Goal: Information Seeking & Learning: Learn about a topic

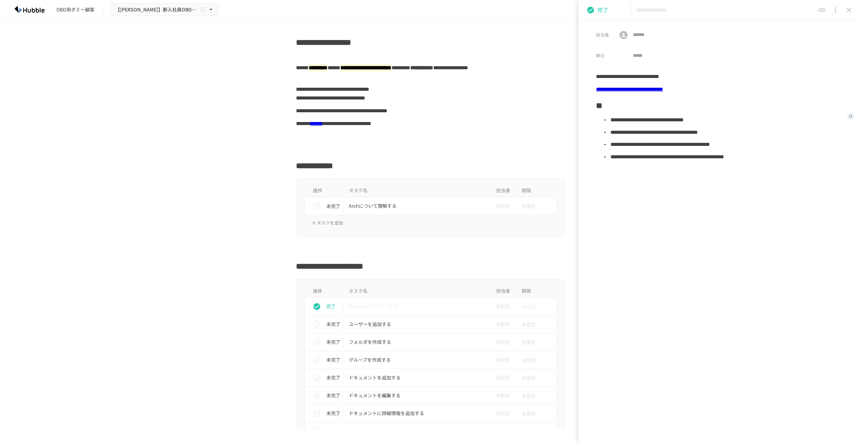
scroll to position [168, 0]
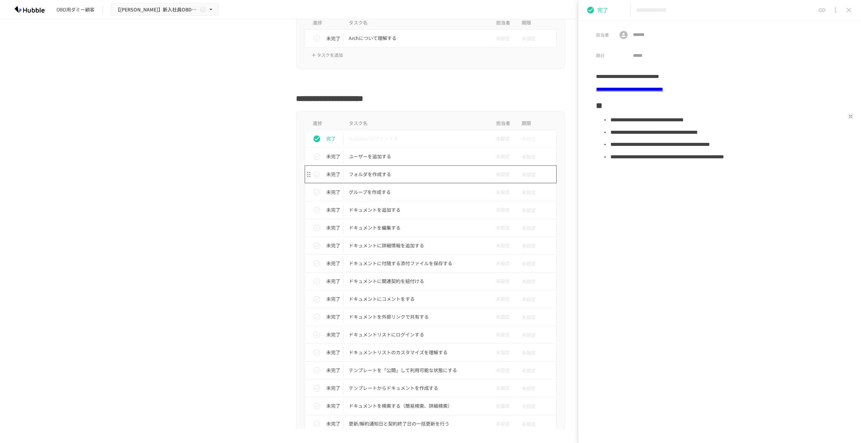
click at [408, 160] on p "ユーザーを追加する" at bounding box center [416, 156] width 135 height 8
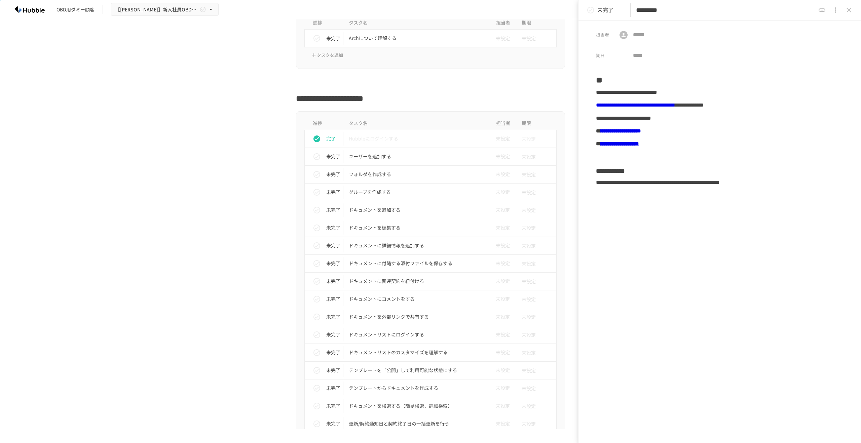
click at [641, 131] on link "**********" at bounding box center [620, 130] width 41 height 5
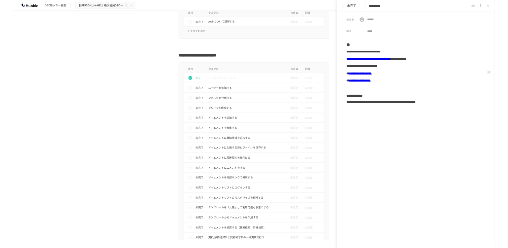
scroll to position [168, 0]
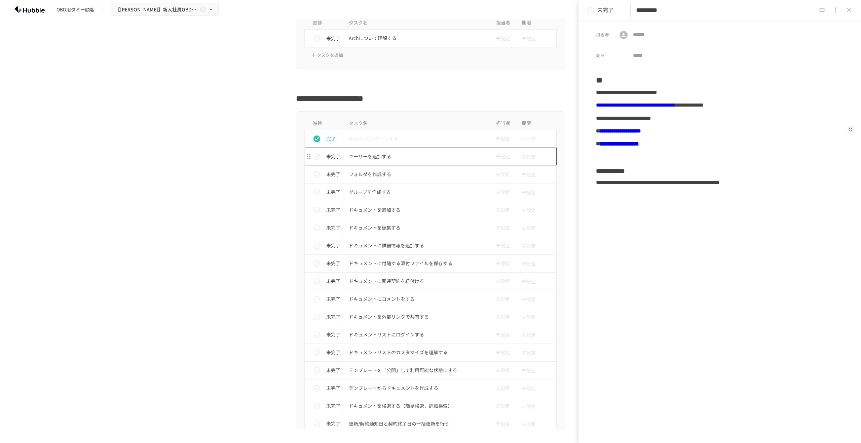
click at [409, 158] on p "ユーザーを追加する" at bounding box center [416, 156] width 135 height 8
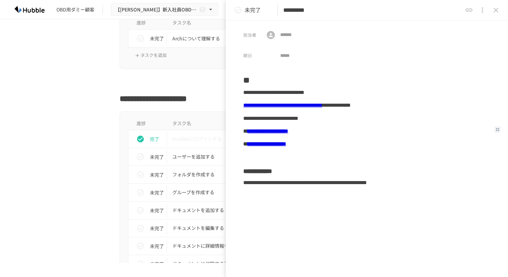
click at [192, 188] on td "グループを作成する" at bounding box center [240, 192] width 146 height 18
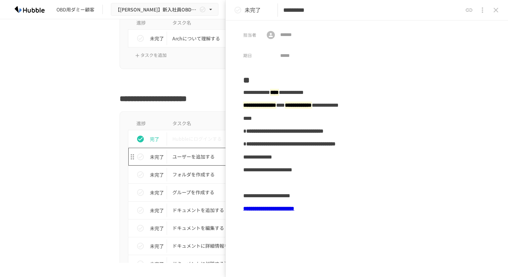
click at [212, 158] on p "ユーザーを追加する" at bounding box center [239, 156] width 135 height 8
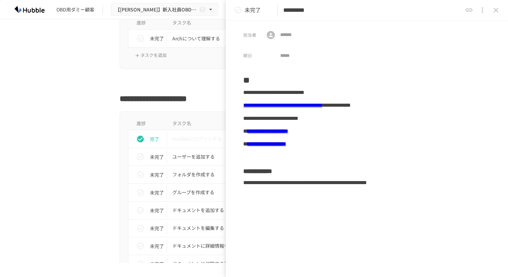
click at [278, 143] on link "**********" at bounding box center [267, 143] width 39 height 5
click at [207, 197] on td "グループを作成する" at bounding box center [240, 192] width 146 height 18
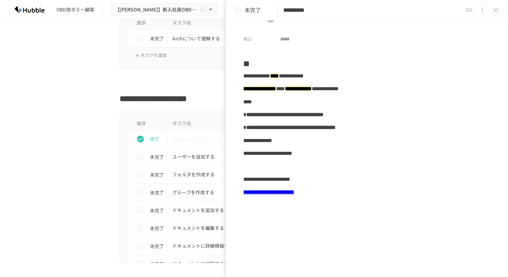
scroll to position [16, 0]
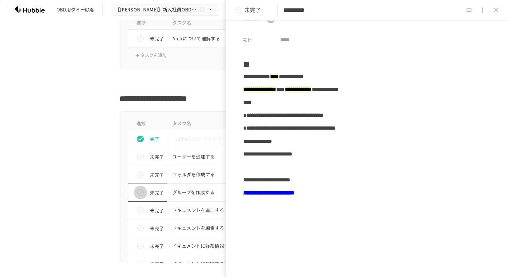
click at [140, 193] on icon "status" at bounding box center [140, 192] width 8 height 8
click at [185, 177] on p "フォルダを作成する" at bounding box center [239, 174] width 135 height 8
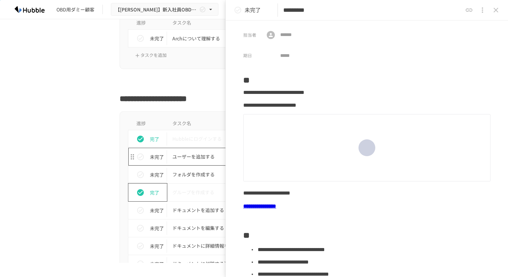
click at [195, 158] on p "ユーザーを追加する" at bounding box center [239, 156] width 135 height 8
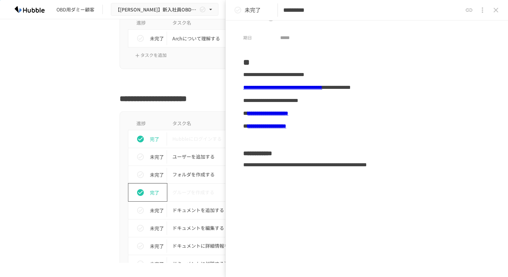
scroll to position [21, 0]
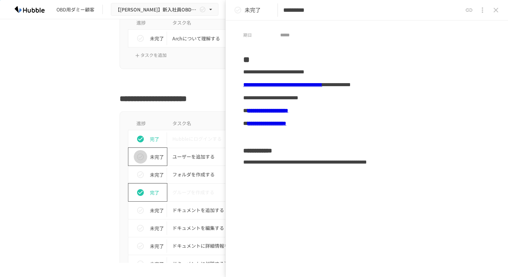
click at [139, 158] on icon "status" at bounding box center [140, 157] width 8 height 8
click at [193, 173] on p "フォルダを作成する" at bounding box center [239, 174] width 135 height 8
type input "*********"
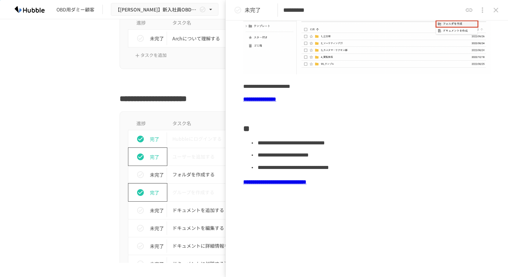
scroll to position [109, 0]
click at [141, 177] on icon "status" at bounding box center [140, 174] width 8 height 8
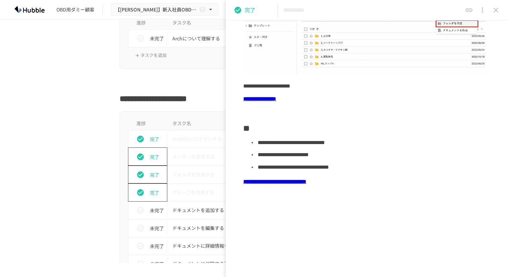
click at [498, 8] on icon "close drawer" at bounding box center [496, 10] width 5 height 5
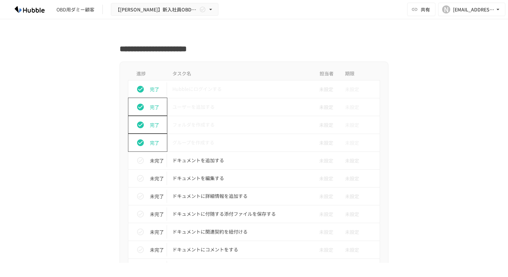
scroll to position [270, 0]
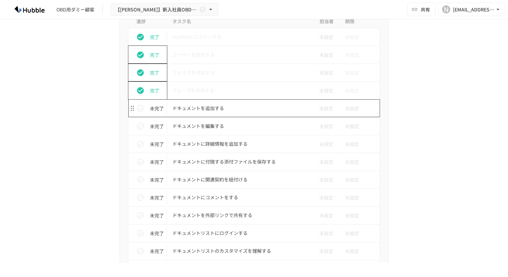
click at [214, 108] on p "ドキュメントを追加する" at bounding box center [239, 108] width 135 height 8
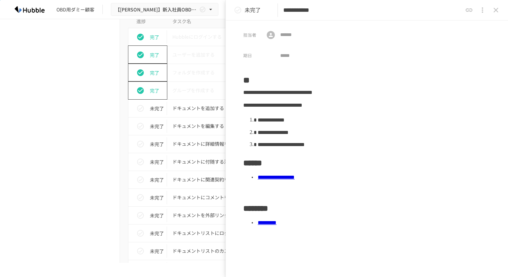
click at [277, 223] on link "*********" at bounding box center [267, 222] width 19 height 5
click at [202, 106] on p "ドキュメントを追加する" at bounding box center [239, 108] width 135 height 8
click at [140, 109] on icon "status" at bounding box center [140, 108] width 8 height 8
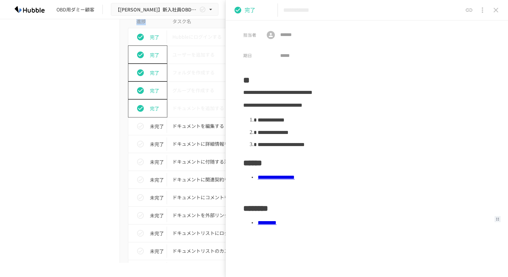
click at [497, 11] on icon "close drawer" at bounding box center [496, 10] width 5 height 5
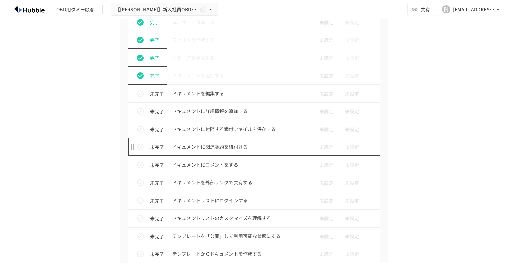
scroll to position [303, 0]
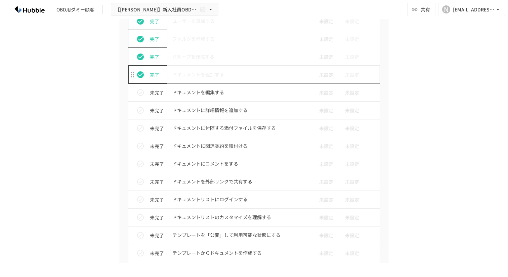
click at [203, 78] on p "ドキュメントを追加する" at bounding box center [239, 74] width 135 height 8
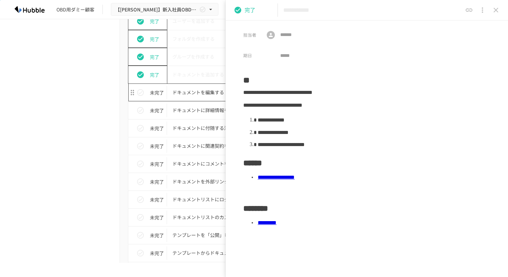
click at [214, 92] on p "ドキュメントを編集する" at bounding box center [239, 92] width 135 height 8
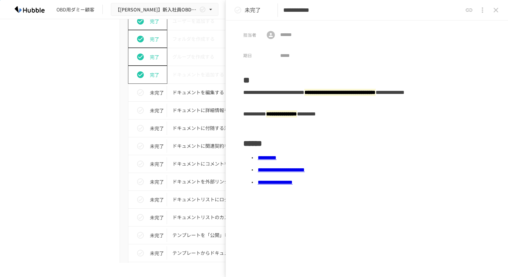
click at [303, 103] on div "**********" at bounding box center [366, 97] width 247 height 22
click at [496, 10] on icon "close drawer" at bounding box center [496, 10] width 5 height 5
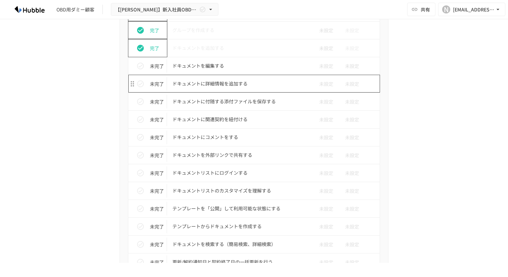
scroll to position [331, 0]
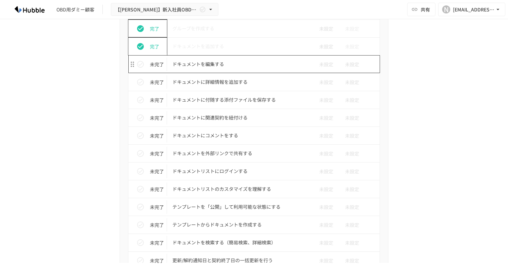
click at [235, 64] on p "ドキュメントを編集する" at bounding box center [239, 64] width 135 height 8
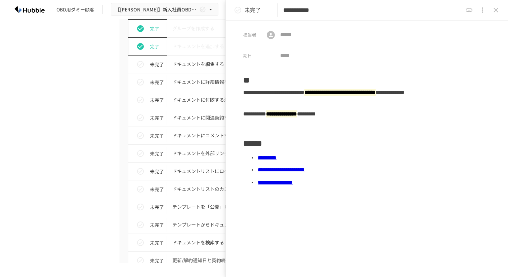
click at [495, 9] on icon "close drawer" at bounding box center [496, 10] width 5 height 5
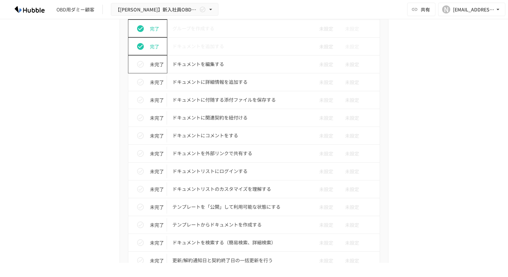
click at [143, 63] on icon "status" at bounding box center [140, 64] width 7 height 7
click at [227, 82] on p "ドキュメントに詳細情報を追加する" at bounding box center [239, 82] width 135 height 8
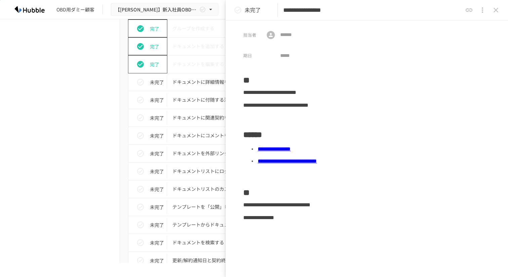
click at [291, 148] on link "**********" at bounding box center [274, 148] width 33 height 5
click at [317, 161] on link "**********" at bounding box center [287, 160] width 59 height 5
click at [498, 9] on icon "close drawer" at bounding box center [496, 10] width 8 height 8
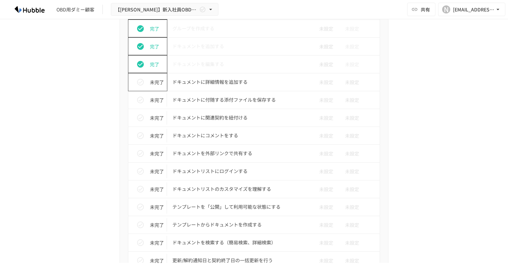
click at [142, 81] on icon "status" at bounding box center [140, 82] width 7 height 7
click at [226, 98] on p "ドキュメントに付随する添付ファイルを保存する" at bounding box center [239, 99] width 135 height 8
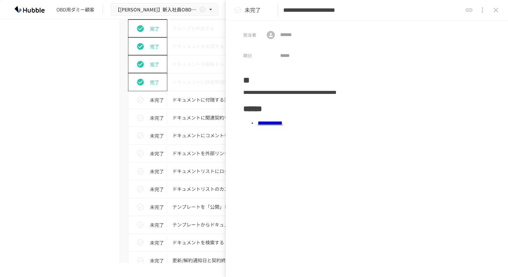
click at [283, 124] on link "**********" at bounding box center [270, 122] width 25 height 5
click at [59, 96] on div "進捗 タスク名 担当者 期限 完了 Hubbleにログインする 未設定 未設定 完了 ユーザーを追加する 未設定 未設定 完了 フォルダを作成する 未設定 未…" at bounding box center [254, 280] width 410 height 664
click at [140, 100] on icon "status" at bounding box center [140, 100] width 8 height 8
click at [498, 9] on icon "close drawer" at bounding box center [496, 10] width 8 height 8
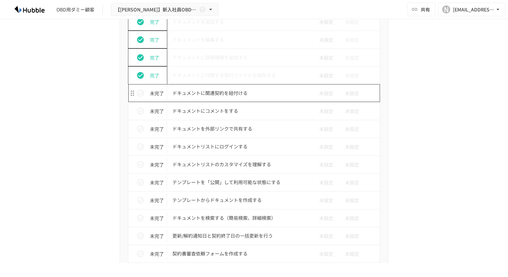
scroll to position [365, 0]
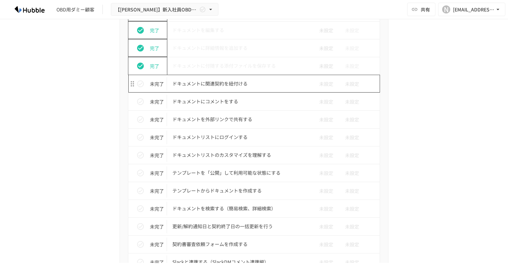
click at [244, 86] on p "ドキュメントに関連契約を紐付ける" at bounding box center [239, 83] width 135 height 8
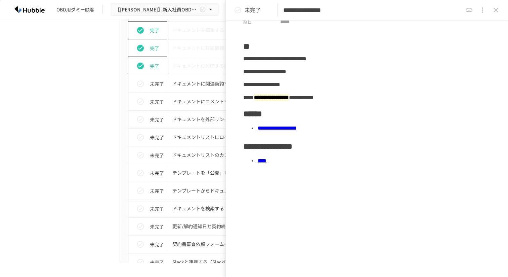
scroll to position [35, 0]
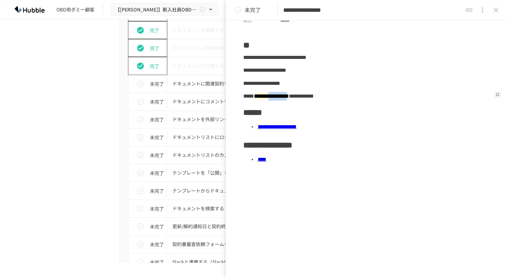
drag, startPoint x: 306, startPoint y: 97, endPoint x: 358, endPoint y: 96, distance: 51.8
click at [289, 95] on b "**********" at bounding box center [271, 95] width 35 height 7
click at [289, 96] on mark "******" at bounding box center [283, 95] width 12 height 7
click at [318, 83] on div "**********" at bounding box center [366, 83] width 247 height 13
click at [297, 127] on link "**********" at bounding box center [277, 126] width 39 height 5
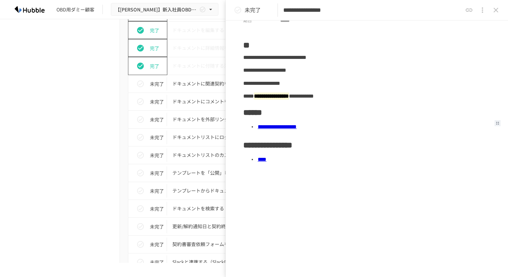
click at [267, 160] on link "****" at bounding box center [262, 159] width 9 height 5
click at [264, 159] on link "****" at bounding box center [262, 159] width 9 height 5
click at [497, 10] on icon "close drawer" at bounding box center [496, 10] width 8 height 8
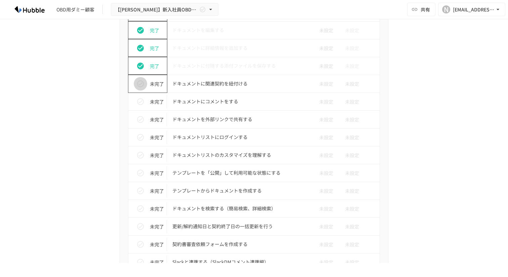
click at [141, 84] on icon "status" at bounding box center [140, 83] width 7 height 7
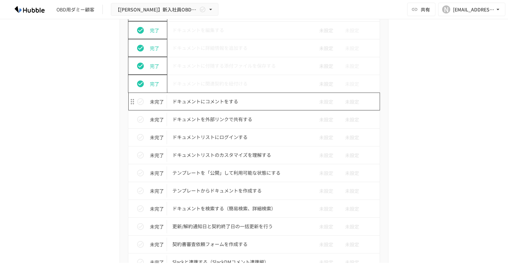
click at [227, 101] on p "ドキュメントにコメントをする" at bounding box center [239, 101] width 135 height 8
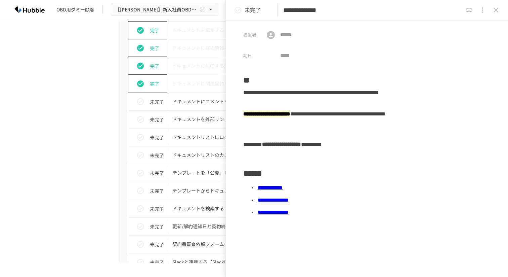
click at [67, 68] on div "進捗 タスク名 担当者 期限 完了 Hubbleにログインする 未設定 未設定 完了 ユーザーを追加する 未設定 未設定 完了 フォルダを作成する 未設定 未…" at bounding box center [254, 246] width 410 height 664
click at [498, 10] on icon "close drawer" at bounding box center [496, 10] width 8 height 8
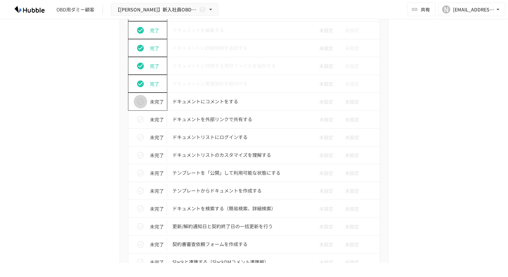
click at [140, 102] on icon "status" at bounding box center [140, 101] width 8 height 8
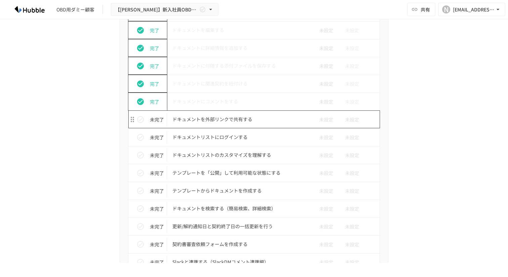
click at [202, 119] on p "ドキュメントを外部リンクで共有する" at bounding box center [239, 119] width 135 height 8
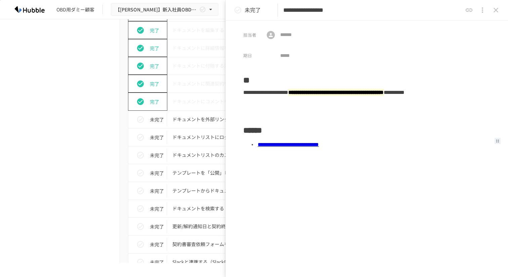
click at [317, 144] on link "**********" at bounding box center [288, 144] width 61 height 5
click at [103, 131] on div "進捗 タスク名 担当者 期限 完了 Hubbleにログインする 未設定 未設定 完了 ユーザーを追加する 未設定 未設定 完了 フォルダを作成する 未設定 未…" at bounding box center [254, 246] width 410 height 664
click at [493, 10] on icon "close drawer" at bounding box center [496, 10] width 8 height 8
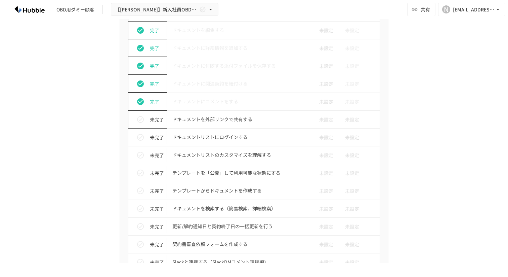
click at [141, 119] on icon "status" at bounding box center [140, 119] width 7 height 7
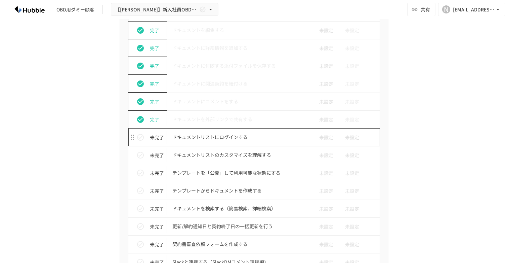
click at [220, 137] on p "ドキュメントリストにログインする" at bounding box center [239, 137] width 135 height 8
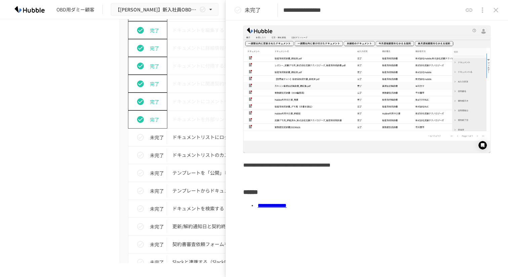
scroll to position [79, 0]
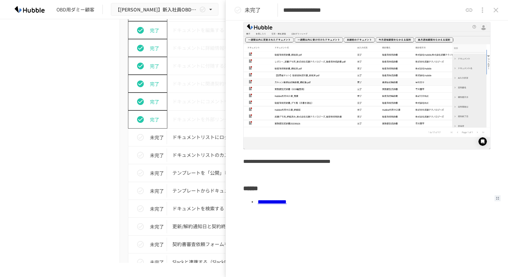
click at [287, 202] on link "**********" at bounding box center [272, 201] width 29 height 5
click at [81, 125] on div "進捗 タスク名 担当者 期限 完了 Hubbleにログインする 未設定 未設定 完了 ユーザーを追加する 未設定 未設定 完了 フォルダを作成する 未設定 未…" at bounding box center [254, 246] width 410 height 664
click at [496, 12] on icon "close drawer" at bounding box center [496, 10] width 8 height 8
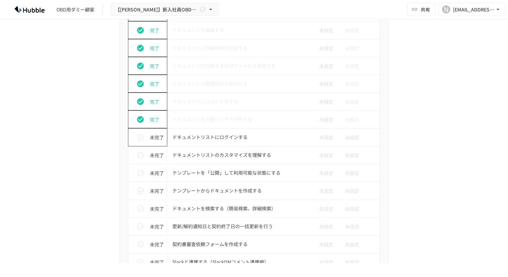
click at [137, 137] on icon "status" at bounding box center [140, 137] width 7 height 7
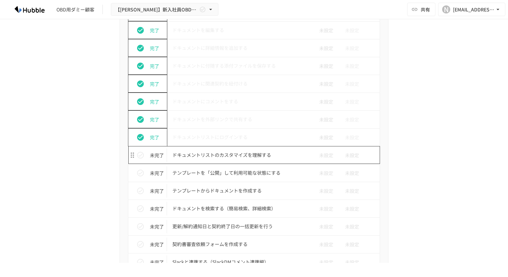
click at [217, 156] on p "ドキュメントリストのカスタマイズを理解する" at bounding box center [239, 155] width 135 height 8
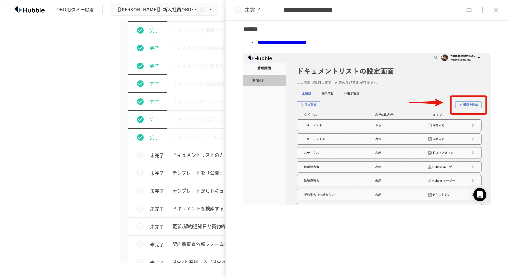
scroll to position [159, 0]
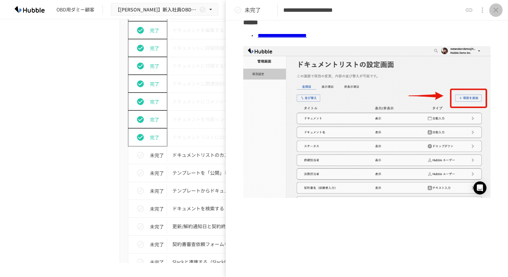
click at [495, 11] on icon "close drawer" at bounding box center [496, 10] width 5 height 5
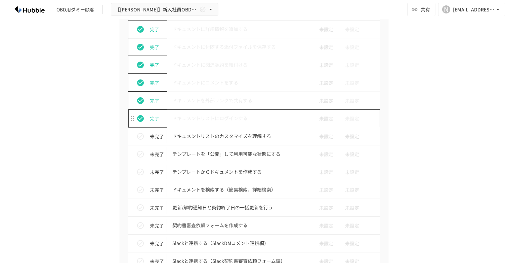
scroll to position [386, 0]
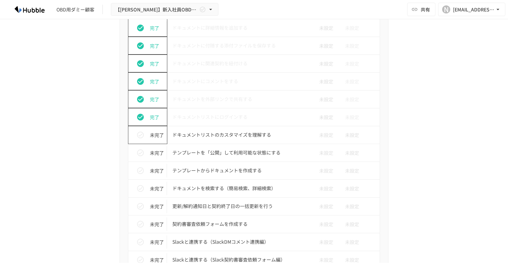
click at [138, 132] on icon "status" at bounding box center [140, 134] width 7 height 7
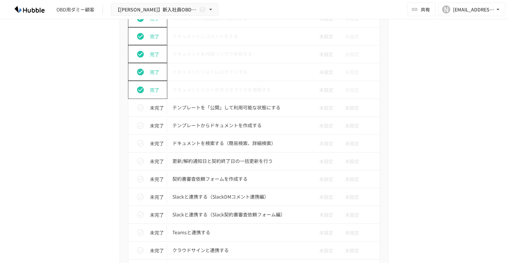
scroll to position [438, 0]
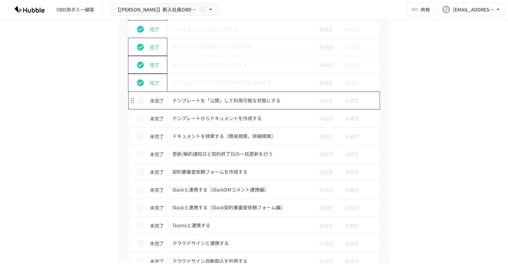
click at [194, 100] on p "テンプレートを「公開」して利用可能な状態にする" at bounding box center [239, 100] width 135 height 8
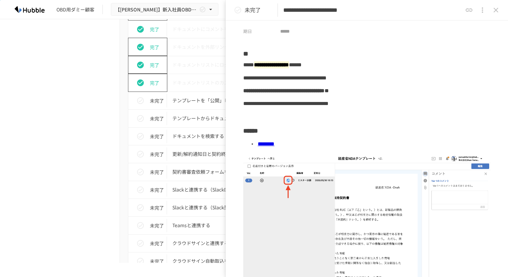
scroll to position [22, 0]
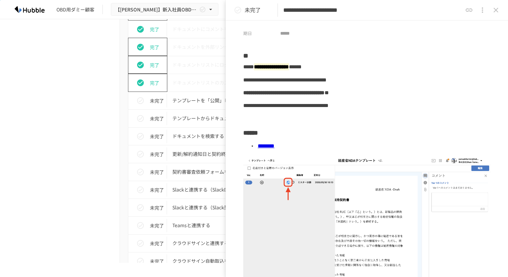
click at [275, 147] on link "********" at bounding box center [266, 145] width 17 height 5
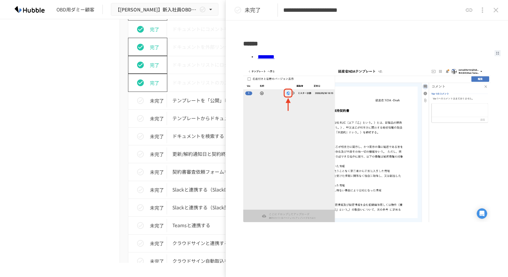
scroll to position [123, 0]
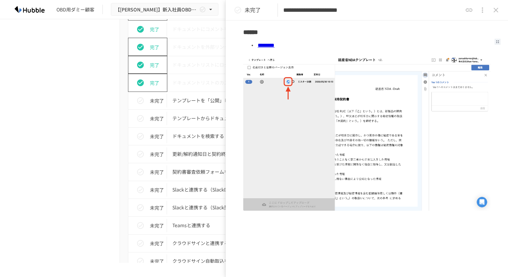
click at [344, 40] on li "********" at bounding box center [374, 45] width 234 height 12
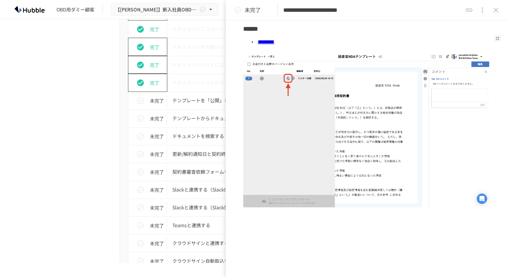
scroll to position [160, 0]
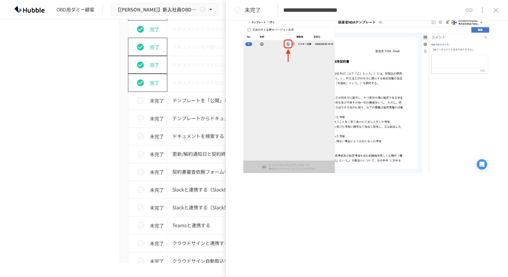
click at [97, 116] on div "進捗 タスク名 担当者 期限 完了 Hubbleにログインする 未設定 未設定 完了 ユーザーを追加する 未設定 未設定 完了 フォルダを作成する 未設定 未…" at bounding box center [254, 173] width 410 height 664
click at [494, 10] on icon "close drawer" at bounding box center [496, 10] width 8 height 8
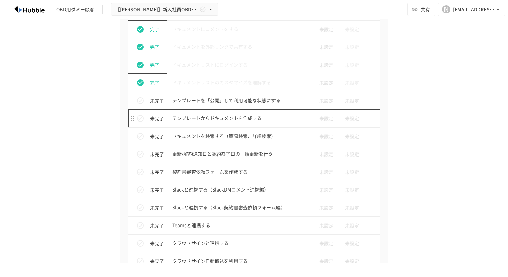
click at [227, 118] on p "テンプレートからドキュメントを作成する" at bounding box center [239, 118] width 135 height 8
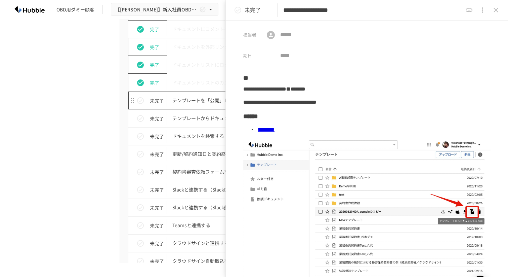
click at [201, 98] on p "テンプレートを「公開」して利用可能な状態にする" at bounding box center [239, 100] width 135 height 8
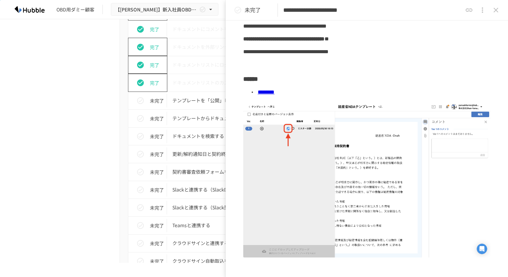
scroll to position [85, 0]
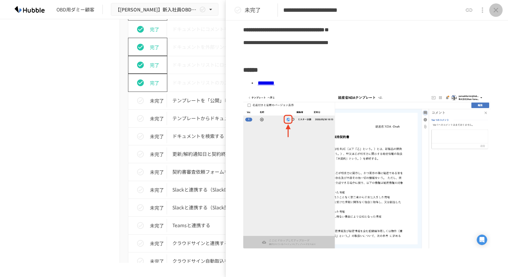
click at [497, 10] on icon "close drawer" at bounding box center [496, 10] width 8 height 8
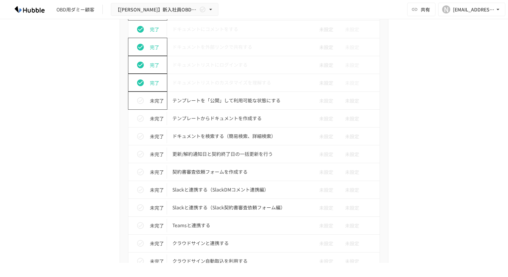
click at [142, 100] on icon "status" at bounding box center [140, 100] width 7 height 7
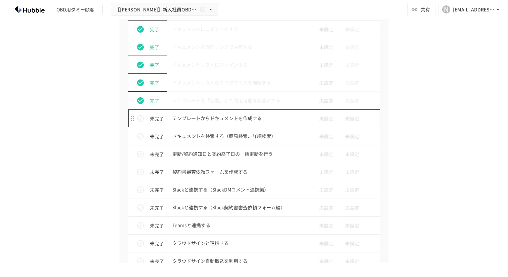
click at [195, 118] on p "テンプレートからドキュメントを作成する" at bounding box center [239, 118] width 135 height 8
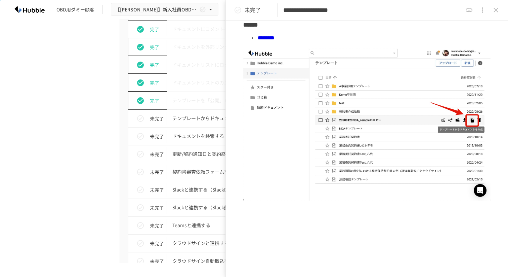
scroll to position [122, 0]
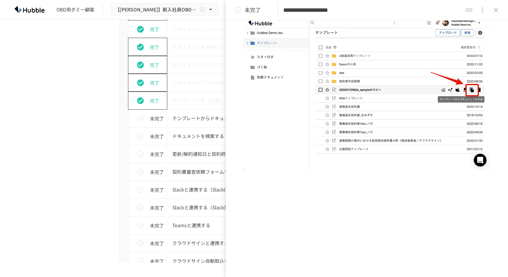
click at [96, 126] on div "進捗 タスク名 担当者 期限 完了 Hubbleにログインする 未設定 未設定 完了 ユーザーを追加する 未設定 未設定 完了 フォルダを作成する 未設定 未…" at bounding box center [254, 173] width 410 height 664
click at [495, 9] on icon "close drawer" at bounding box center [496, 10] width 5 height 5
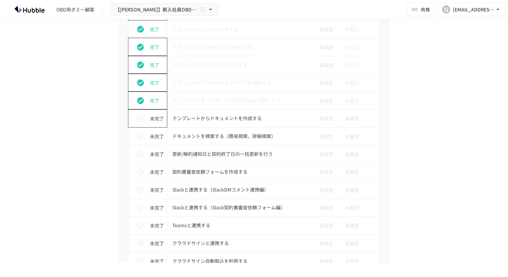
click at [141, 118] on icon "status" at bounding box center [140, 118] width 7 height 7
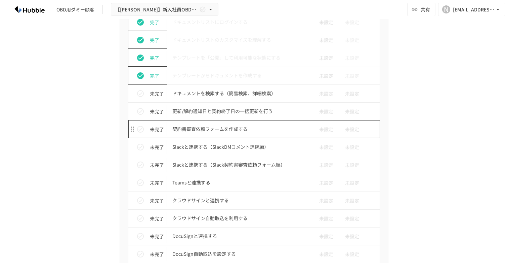
scroll to position [483, 0]
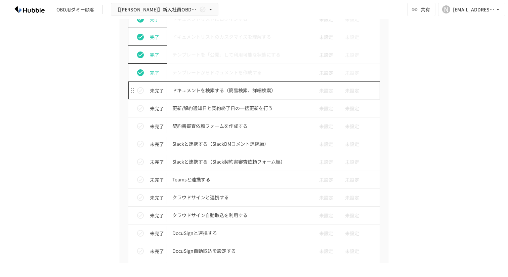
click at [225, 88] on p "ドキュメントを検索する（簡易検索、詳細検索）" at bounding box center [239, 90] width 135 height 8
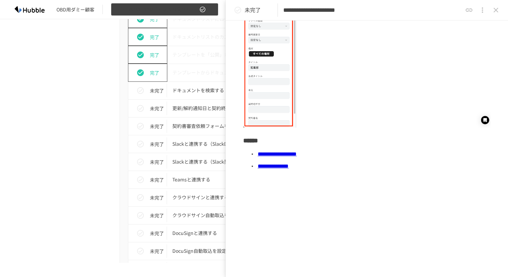
scroll to position [345, 0]
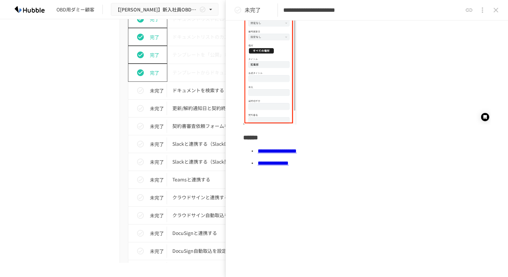
click at [496, 9] on icon "close drawer" at bounding box center [496, 10] width 8 height 8
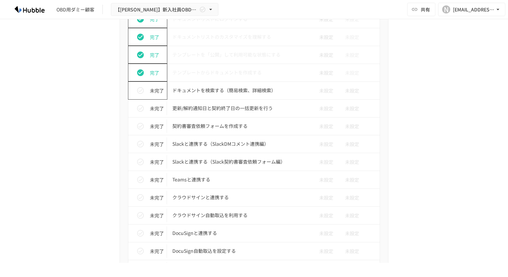
click at [140, 91] on icon "status" at bounding box center [140, 90] width 8 height 8
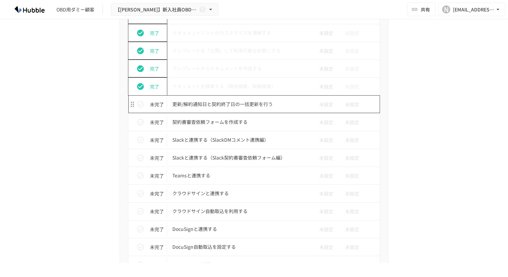
scroll to position [484, 0]
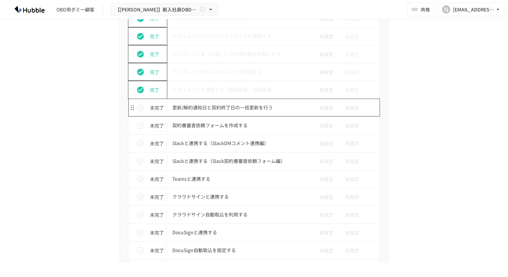
click at [213, 108] on p "更新/解約通知日と契約終了日の一括更新を行う" at bounding box center [239, 107] width 135 height 8
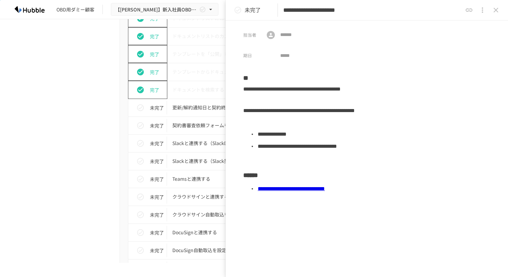
click at [310, 189] on link "**********" at bounding box center [291, 188] width 67 height 5
click at [496, 11] on icon "close drawer" at bounding box center [496, 10] width 8 height 8
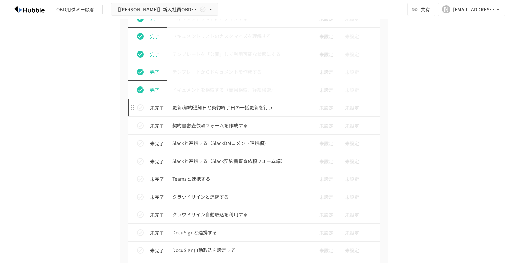
click at [199, 108] on p "更新/解約通知日と契約終了日の一括更新を行う" at bounding box center [239, 107] width 135 height 8
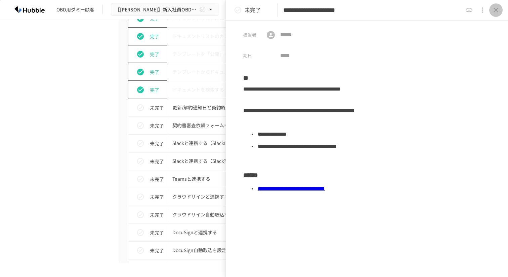
click at [493, 11] on icon "close drawer" at bounding box center [496, 10] width 8 height 8
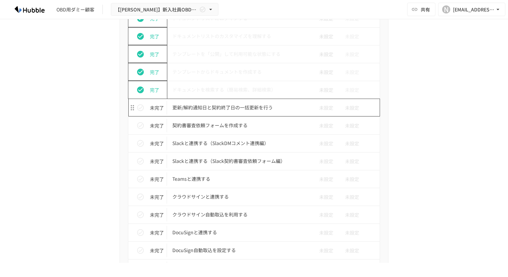
click at [208, 108] on p "更新/解約通知日と契約終了日の一括更新を行う" at bounding box center [239, 107] width 135 height 8
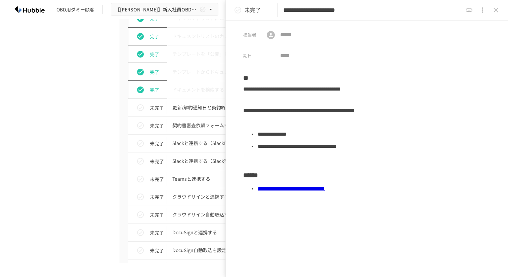
click at [494, 11] on icon "close drawer" at bounding box center [496, 10] width 8 height 8
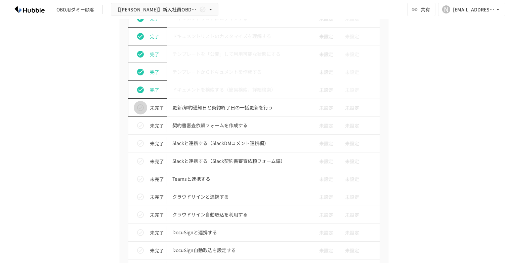
click at [137, 108] on icon "status" at bounding box center [140, 108] width 8 height 8
click at [187, 122] on p "契約書審査依頼フォームを作成する" at bounding box center [239, 125] width 135 height 8
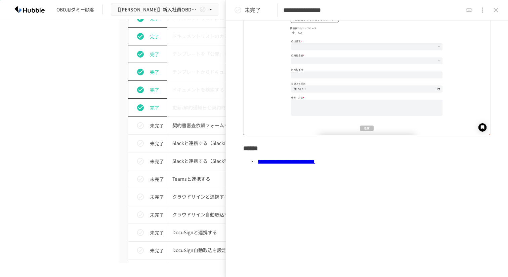
scroll to position [129, 0]
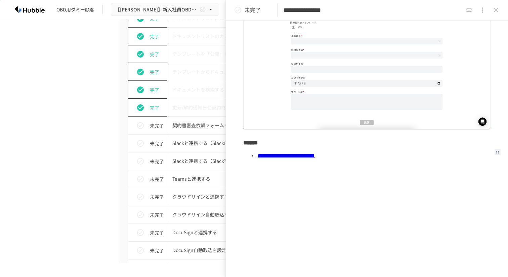
click at [304, 156] on link "**********" at bounding box center [286, 155] width 57 height 5
click at [109, 131] on div "進捗 タスク名 担当者 期限 完了 Hubbleにログインする 未設定 未設定 完了 ユーザーを追加する 未設定 未設定 完了 フォルダを作成する 未設定 未…" at bounding box center [254, 127] width 410 height 664
click at [202, 145] on p "Slackと連携する（SlackDMコメント連携編）" at bounding box center [239, 143] width 135 height 8
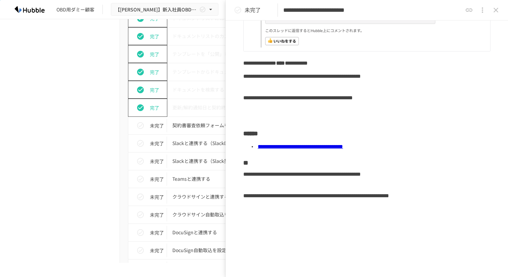
scroll to position [133, 0]
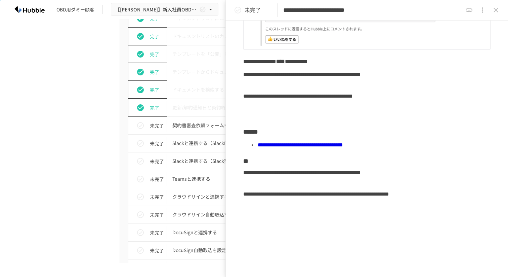
click at [343, 144] on link "**********" at bounding box center [300, 144] width 85 height 5
click at [498, 8] on icon "close drawer" at bounding box center [496, 10] width 5 height 5
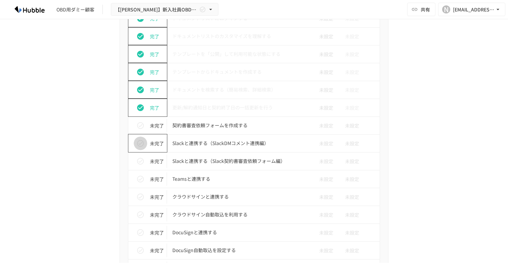
click at [139, 143] on icon "status" at bounding box center [140, 143] width 8 height 8
click at [211, 125] on p "契約書審査依頼フォームを作成する" at bounding box center [239, 125] width 135 height 8
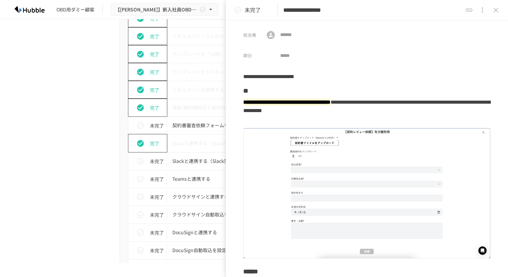
click at [91, 128] on div "進捗 タスク名 担当者 期限 完了 Hubbleにログインする 未設定 未設定 完了 ユーザーを追加する 未設定 未設定 完了 フォルダを作成する 未設定 未…" at bounding box center [254, 127] width 410 height 664
click at [497, 9] on icon "close drawer" at bounding box center [496, 10] width 8 height 8
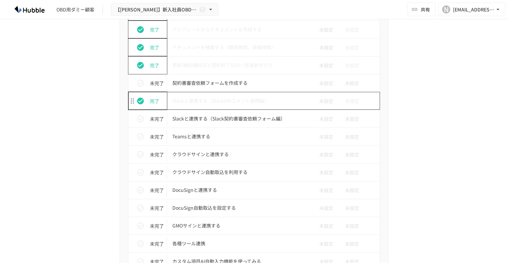
scroll to position [533, 0]
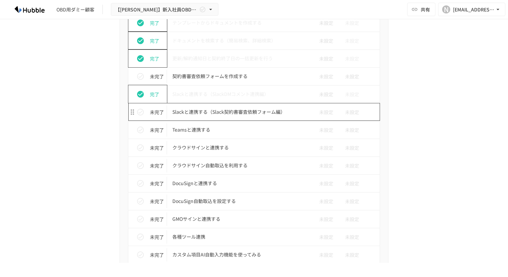
click at [217, 114] on p "Slackと連携する（Slack契約書審査依頼フォーム編）" at bounding box center [239, 112] width 135 height 8
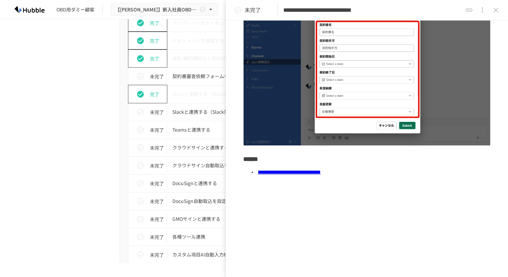
scroll to position [143, 0]
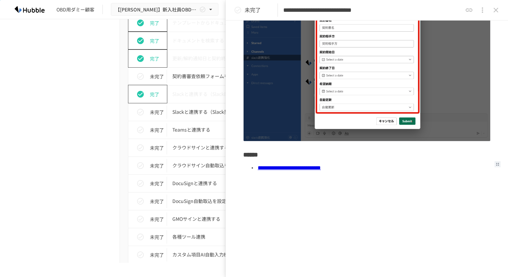
click at [303, 169] on link "**********" at bounding box center [289, 167] width 63 height 5
click at [496, 8] on icon "close drawer" at bounding box center [496, 10] width 8 height 8
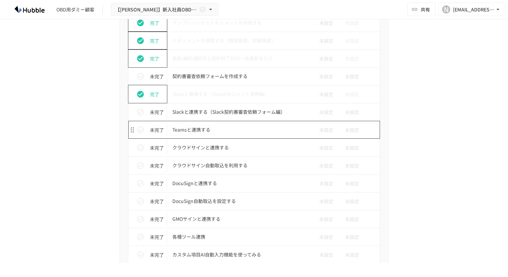
click at [205, 133] on p "Teamsと連携する" at bounding box center [239, 129] width 135 height 8
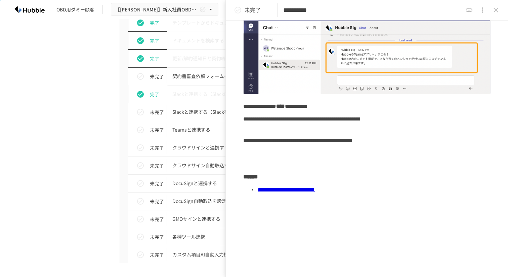
scroll to position [102, 0]
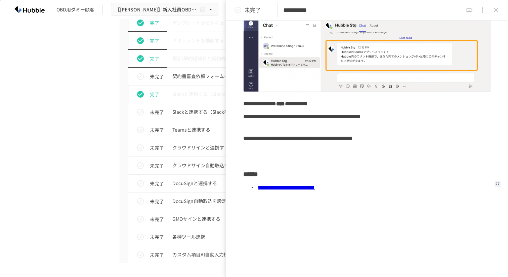
click at [284, 190] on link "**********" at bounding box center [286, 187] width 57 height 5
click at [496, 10] on icon "close drawer" at bounding box center [496, 10] width 8 height 8
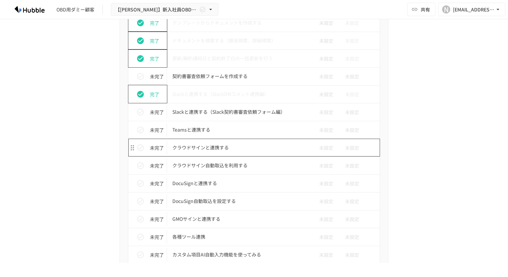
click at [206, 145] on p "クラウドサインと連携する" at bounding box center [239, 147] width 135 height 8
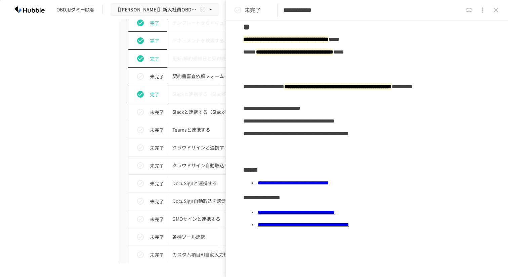
scroll to position [110, 0]
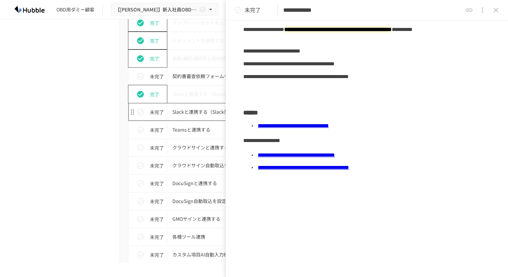
click at [195, 116] on p "Slackと連携する（Slack契約書審査依頼フォーム編）" at bounding box center [239, 112] width 135 height 8
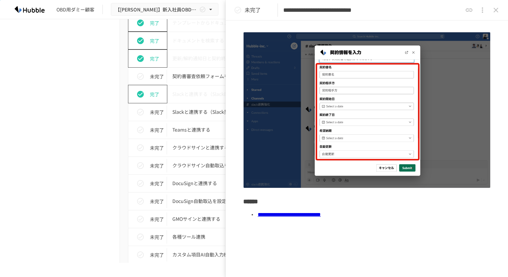
scroll to position [143, 0]
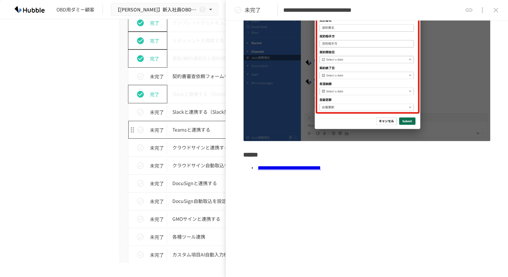
click at [181, 129] on p "Teamsと連携する" at bounding box center [239, 129] width 135 height 8
type input "**********"
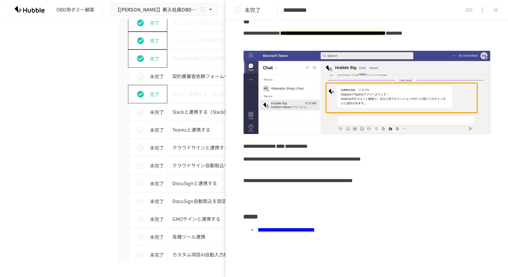
scroll to position [61, 0]
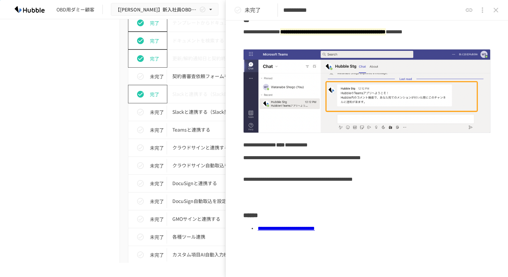
click at [112, 145] on div "進捗 タスク名 担当者 期限 完了 Hubbleにログインする 未設定 未設定 完了 ユーザーを追加する 未設定 未設定 完了 フォルダを作成する 未設定 未…" at bounding box center [254, 78] width 410 height 664
click at [494, 12] on icon "close drawer" at bounding box center [496, 10] width 8 height 8
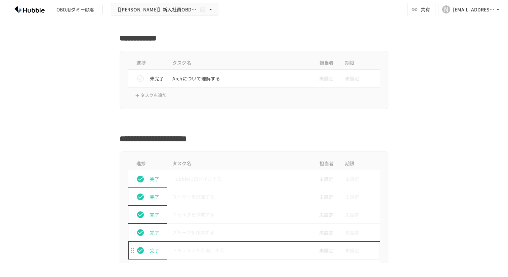
scroll to position [108, 0]
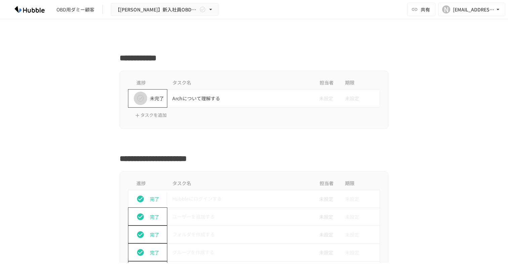
click at [140, 99] on icon "status" at bounding box center [140, 98] width 7 height 7
click at [188, 99] on p "Archについて理解する" at bounding box center [239, 98] width 135 height 8
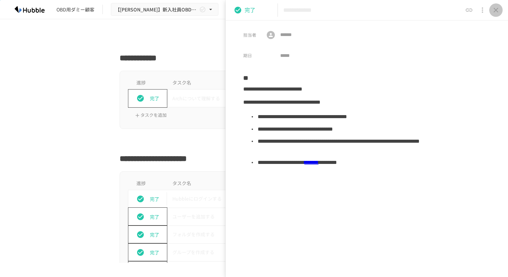
click at [497, 9] on icon "close drawer" at bounding box center [496, 10] width 5 height 5
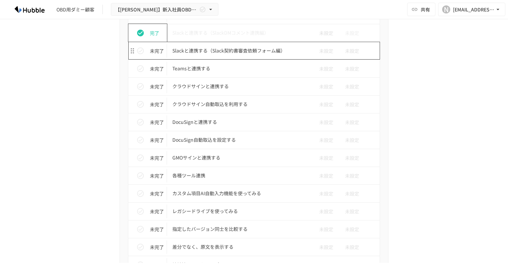
scroll to position [595, 0]
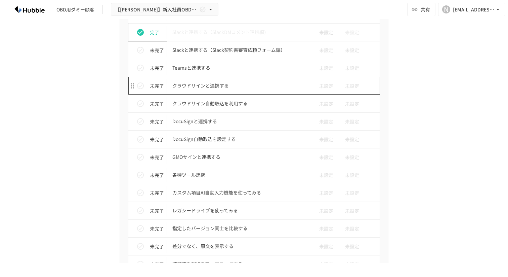
click at [226, 85] on p "クラウドサインと連携する" at bounding box center [239, 85] width 135 height 8
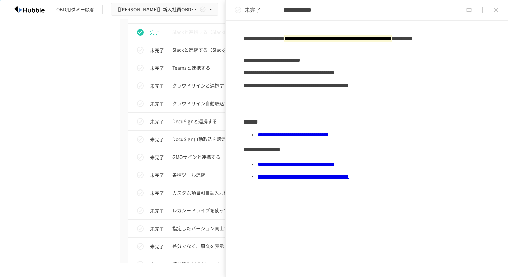
scroll to position [110, 0]
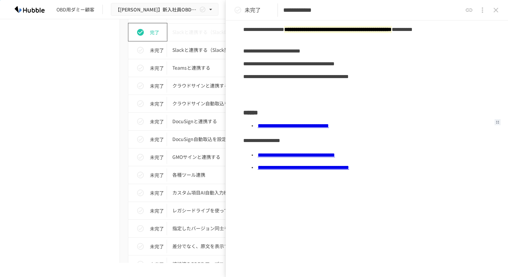
click at [289, 125] on link "**********" at bounding box center [293, 125] width 71 height 5
click at [335, 155] on link "**********" at bounding box center [296, 154] width 77 height 5
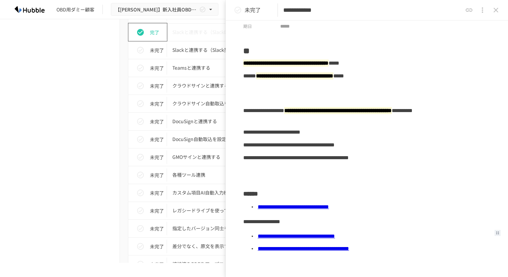
scroll to position [28, 0]
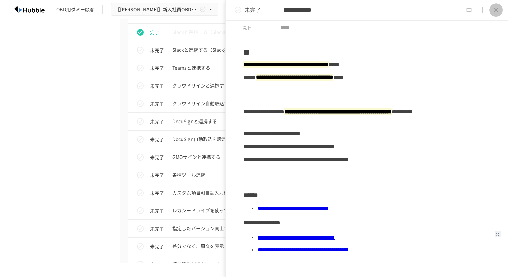
click at [495, 11] on icon "close drawer" at bounding box center [496, 10] width 8 height 8
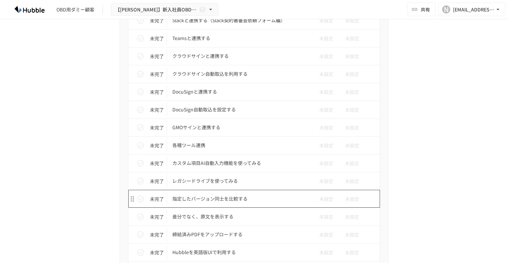
scroll to position [623, 0]
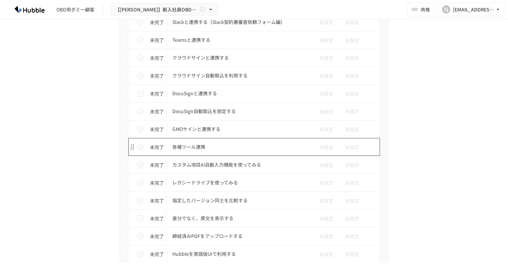
click at [206, 149] on p "各種ツール連携" at bounding box center [239, 147] width 135 height 8
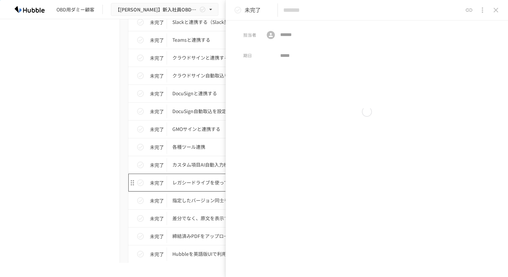
type input "*******"
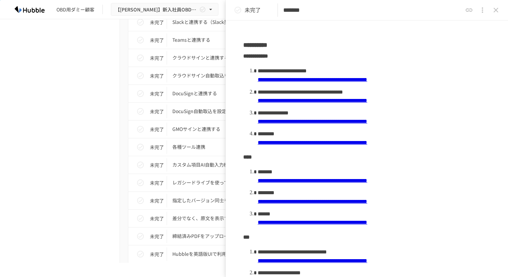
scroll to position [122, 0]
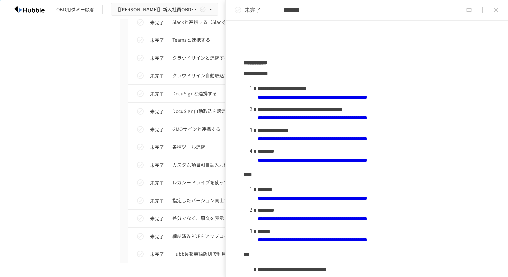
click at [143, 148] on icon "status" at bounding box center [140, 147] width 8 height 8
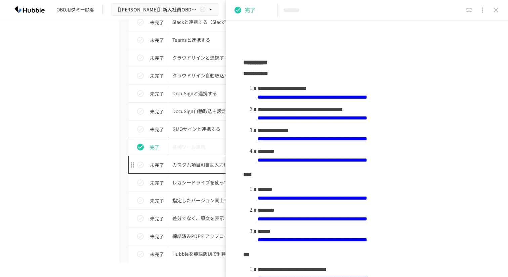
click at [188, 167] on p "カスタム項目AI自動入力機能を使ってみる" at bounding box center [239, 164] width 135 height 8
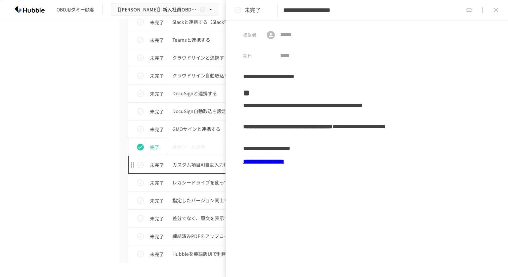
click at [202, 166] on p "カスタム項目AI自動入力機能を使ってみる" at bounding box center [239, 164] width 135 height 8
click at [495, 10] on icon "close drawer" at bounding box center [496, 10] width 5 height 5
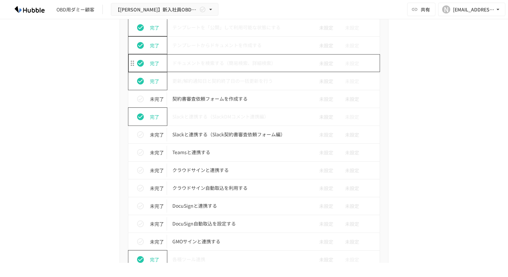
scroll to position [516, 0]
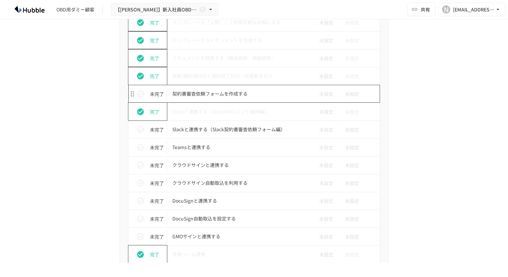
click at [214, 93] on p "契約書審査依頼フォームを作成する" at bounding box center [239, 93] width 135 height 8
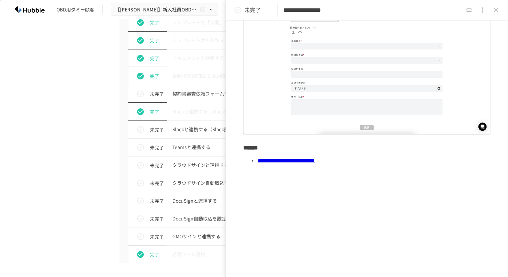
scroll to position [129, 0]
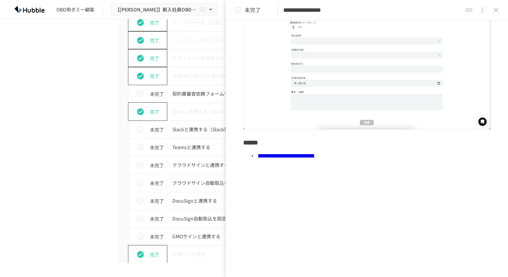
click at [281, 155] on link "**********" at bounding box center [286, 155] width 57 height 5
click at [90, 113] on div "進捗 タスク名 担当者 期限 完了 Hubbleにログインする 未設定 未設定 完了 ユーザーを追加する 未設定 未設定 完了 フォルダを作成する 未設定 未…" at bounding box center [254, 95] width 410 height 664
click at [499, 13] on icon "close drawer" at bounding box center [496, 10] width 8 height 8
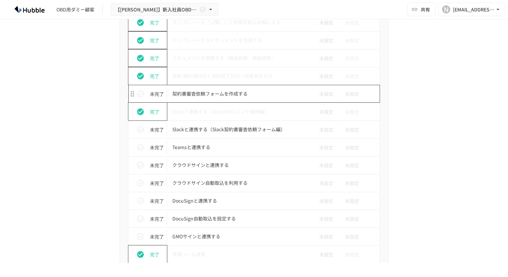
click at [228, 94] on p "契約書審査依頼フォームを作成する" at bounding box center [239, 93] width 135 height 8
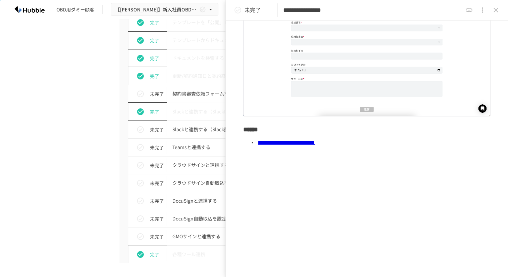
scroll to position [143, 0]
click at [314, 141] on link "**********" at bounding box center [286, 141] width 57 height 5
click at [77, 132] on div "進捗 タスク名 担当者 期限 完了 Hubbleにログインする 未設定 未設定 完了 ユーザーを追加する 未設定 未設定 完了 フォルダを作成する 未設定 未…" at bounding box center [254, 95] width 410 height 664
click at [494, 12] on icon "close drawer" at bounding box center [496, 10] width 5 height 5
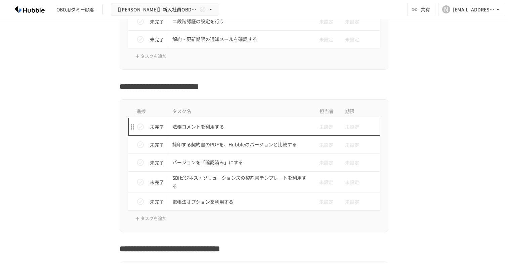
scroll to position [879, 0]
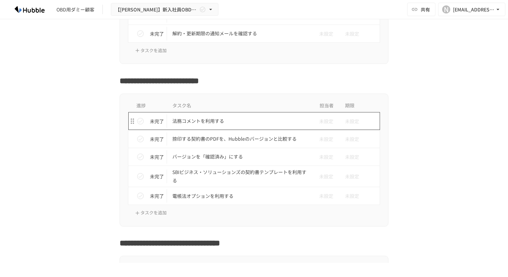
click at [228, 121] on p "法務コメントを利用する" at bounding box center [239, 121] width 135 height 8
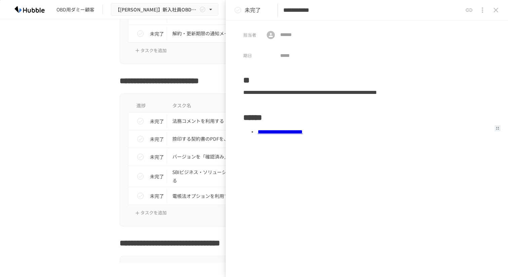
click at [303, 131] on link "**********" at bounding box center [280, 131] width 45 height 5
click at [500, 11] on button "close drawer" at bounding box center [495, 9] width 13 height 13
